Goal: Transaction & Acquisition: Purchase product/service

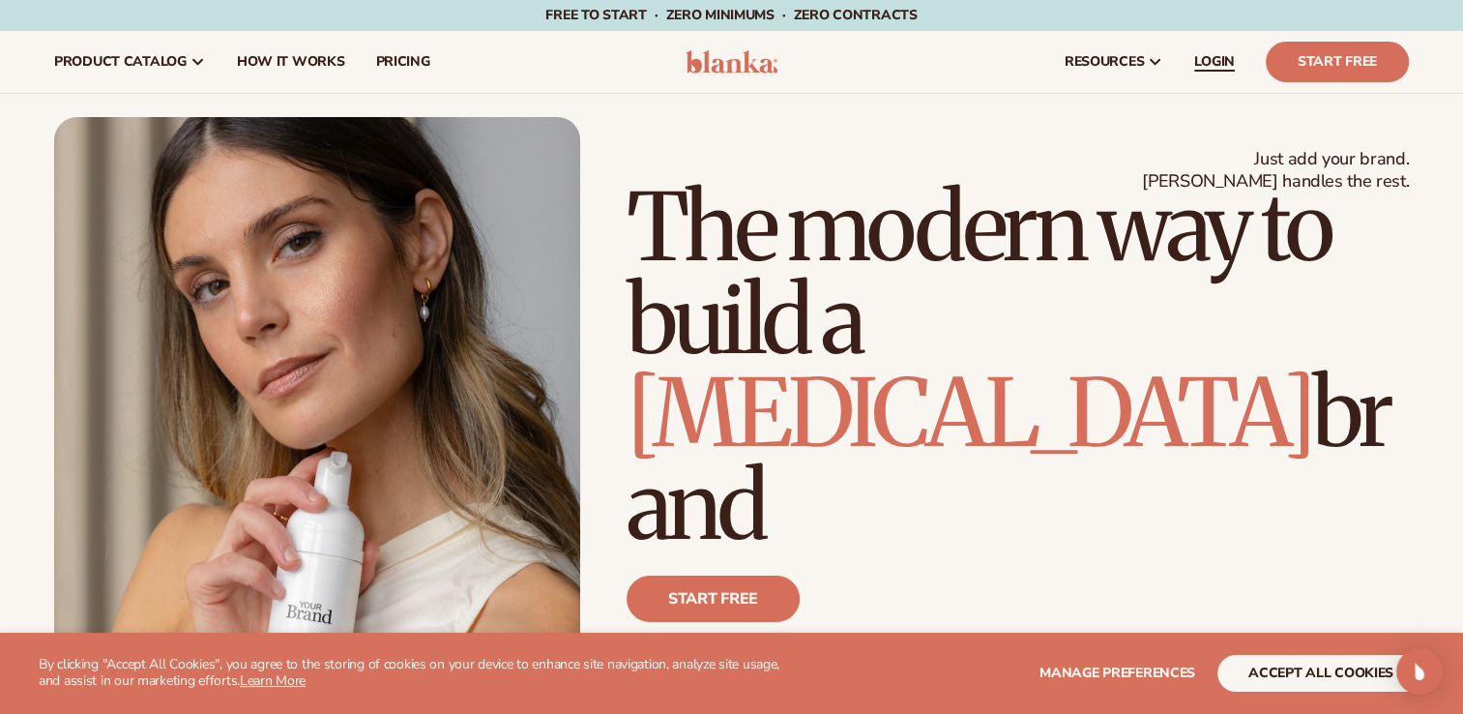
click at [1224, 72] on link "LOGIN" at bounding box center [1215, 62] width 72 height 62
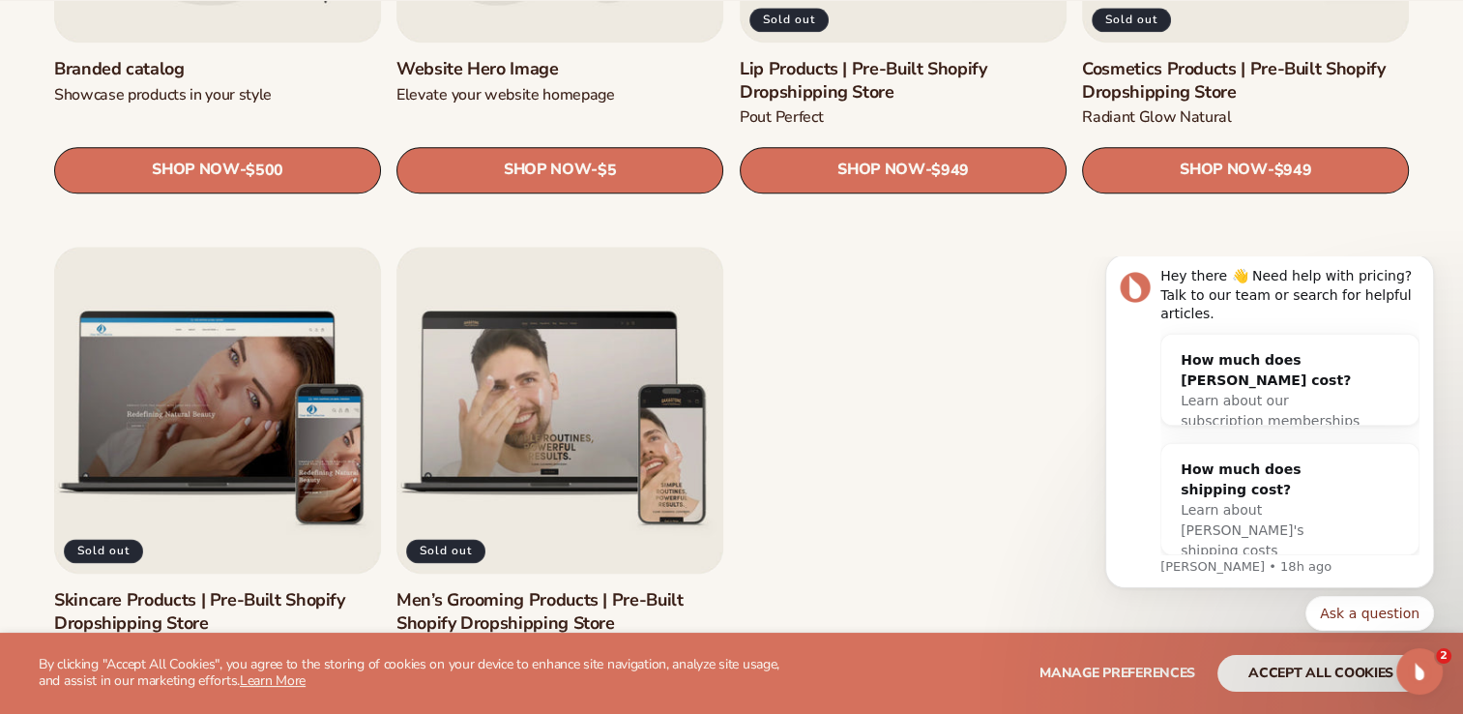
scroll to position [2519, 0]
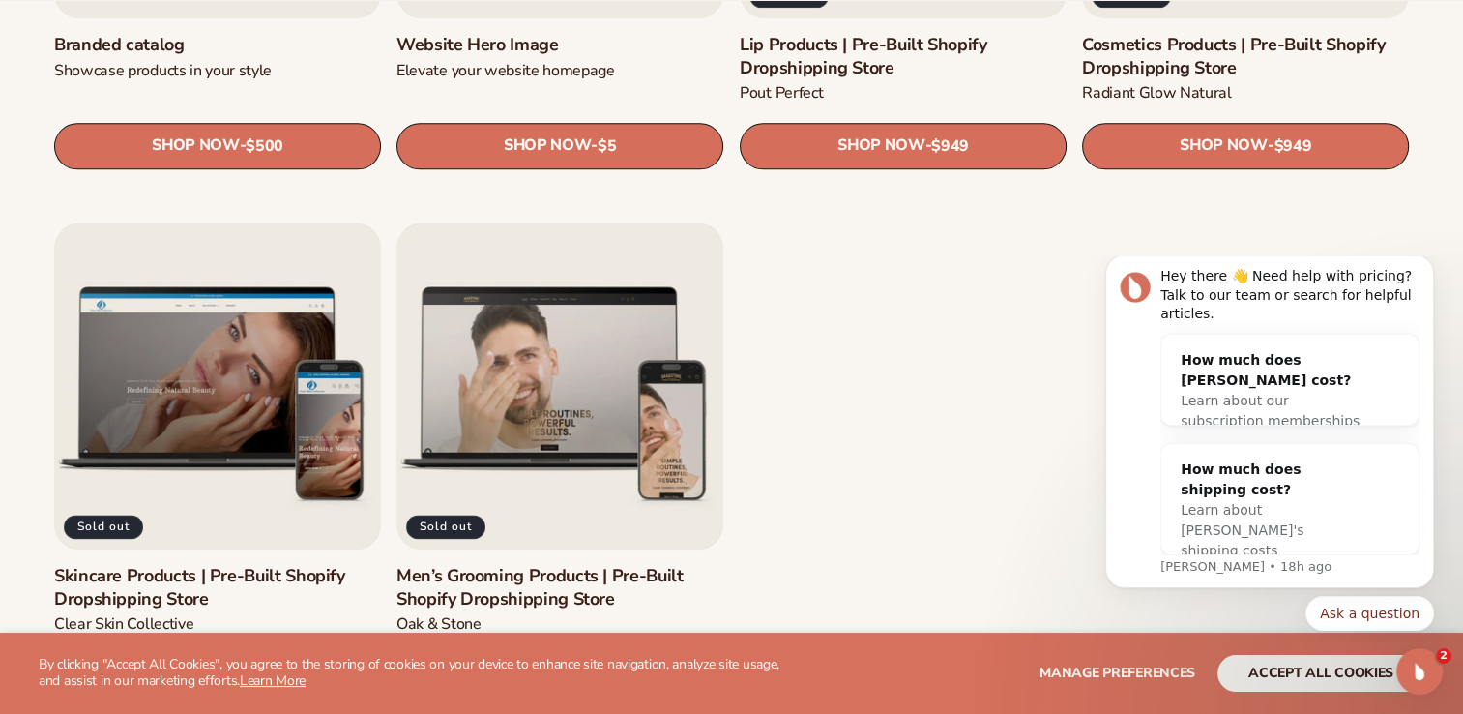
click at [1167, 68] on link "Cosmetics Products | Pre-Built Shopify Dropshipping Store" at bounding box center [1245, 56] width 327 height 45
